Goal: Find specific page/section: Find specific page/section

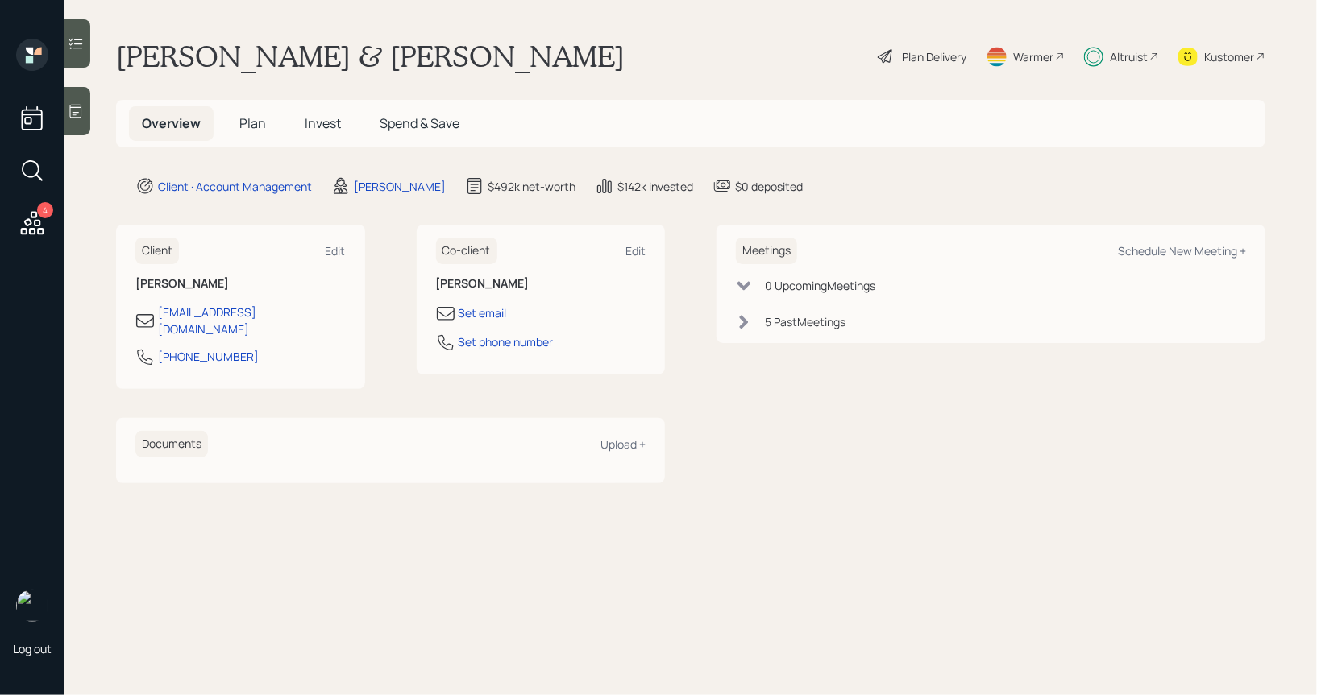
click at [247, 122] on span "Plan" at bounding box center [252, 123] width 27 height 18
